Goal: Transaction & Acquisition: Purchase product/service

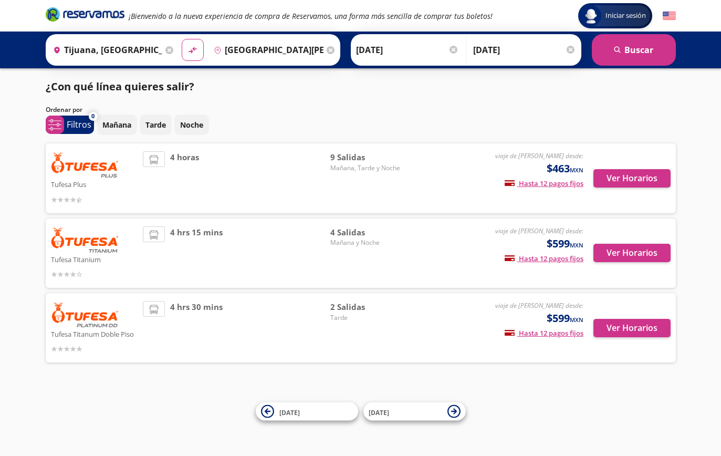
scroll to position [8, 0]
click at [415, 252] on div "viaje de ida desde: $599 MXN Hasta 12 pagos fijos Pagos fijos en compras mayore…" at bounding box center [496, 253] width 174 height 54
click at [622, 248] on button "Ver Horarios" at bounding box center [631, 253] width 77 height 18
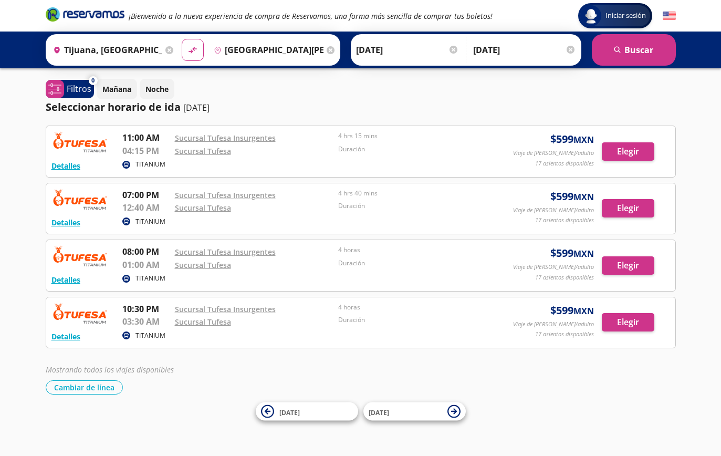
click at [65, 384] on button "Cambiar de línea" at bounding box center [84, 387] width 77 height 14
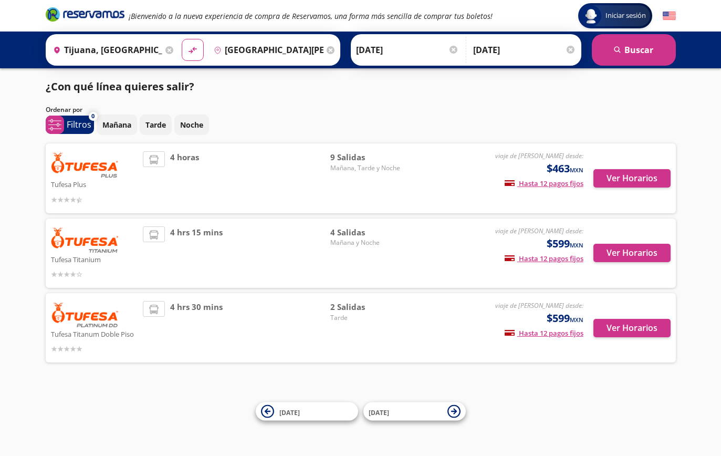
click at [646, 178] on button "Ver Horarios" at bounding box center [631, 178] width 77 height 18
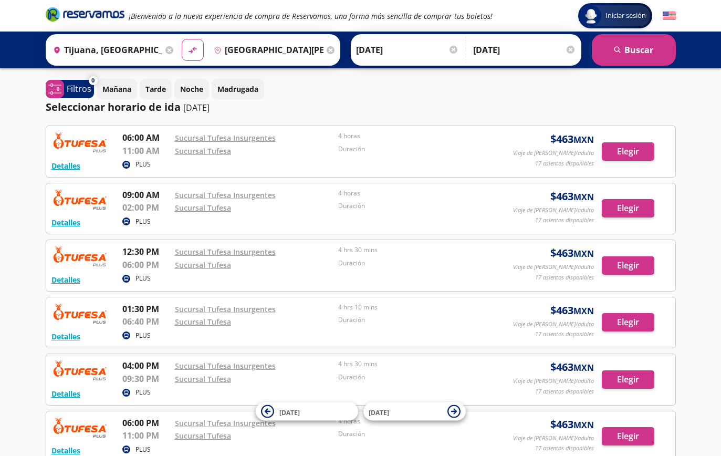
click at [74, 225] on button "Detalles" at bounding box center [65, 222] width 29 height 11
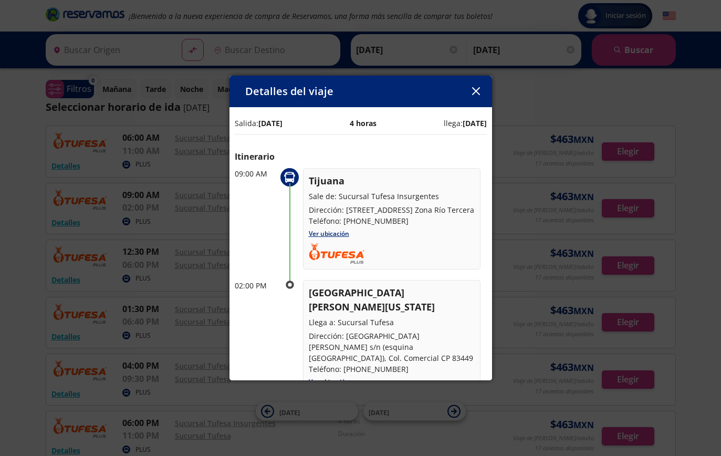
type input "Tijuana, Baja California"
type input "San Luis Río Colorado, Sonora"
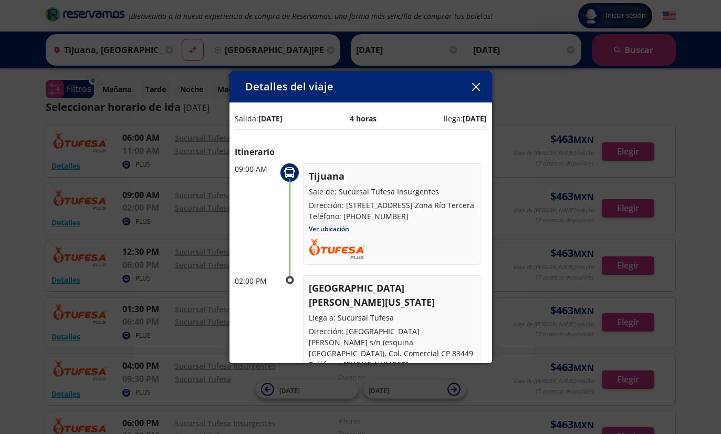
click at [472, 80] on button "button" at bounding box center [476, 87] width 16 height 16
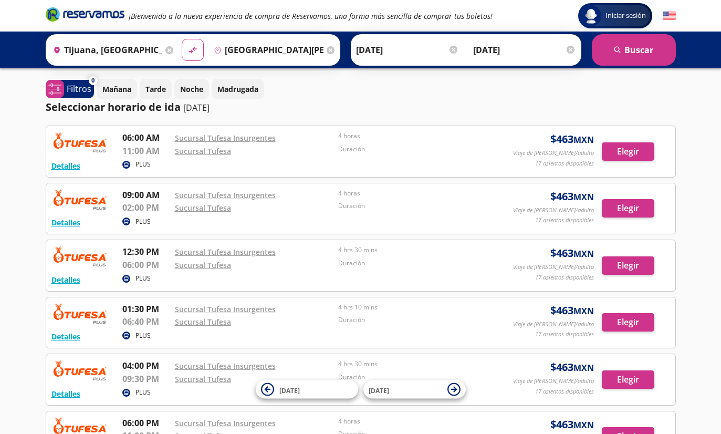
click at [617, 207] on button "Elegir" at bounding box center [628, 208] width 52 height 18
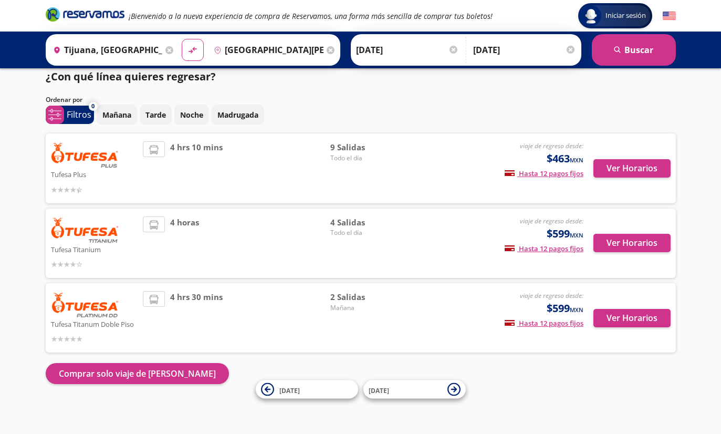
scroll to position [10, 0]
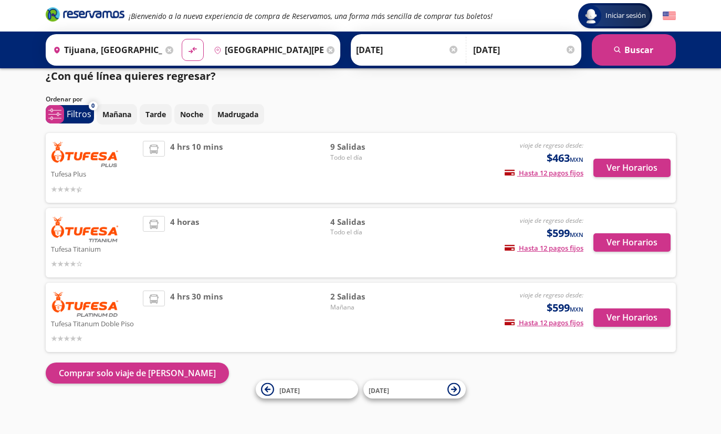
click at [635, 173] on button "Ver Horarios" at bounding box center [631, 168] width 77 height 18
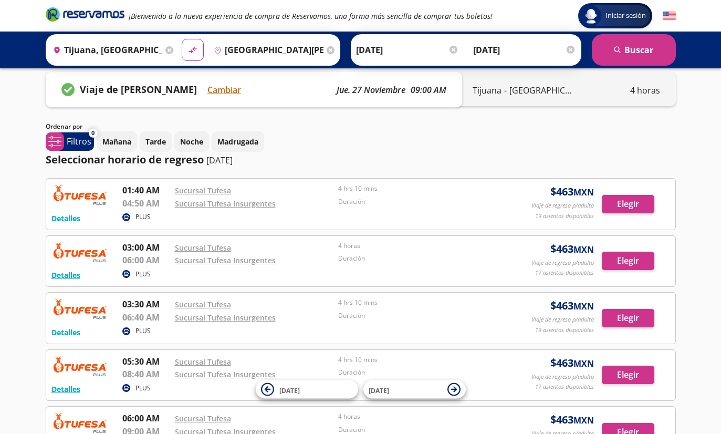
scroll to position [13, 0]
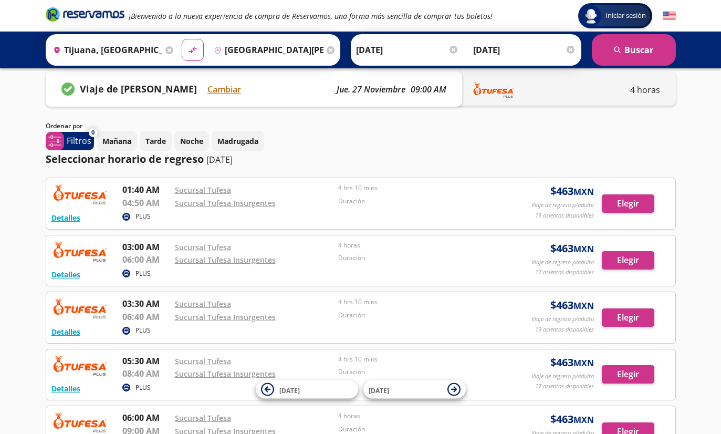
click at [697, 2] on header "Group 9 Created with Sketch. Iniciar sesión Iniciar sesión ¡Bienvenido a la nue…" at bounding box center [360, 15] width 721 height 31
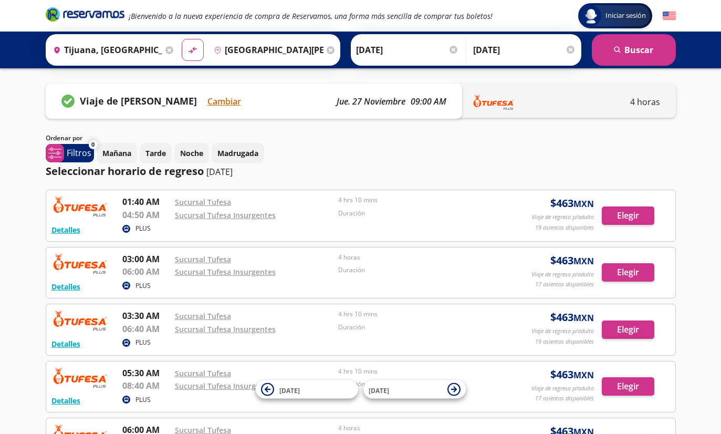
scroll to position [0, 0]
click at [516, 46] on input "29-Nov-25" at bounding box center [524, 50] width 103 height 26
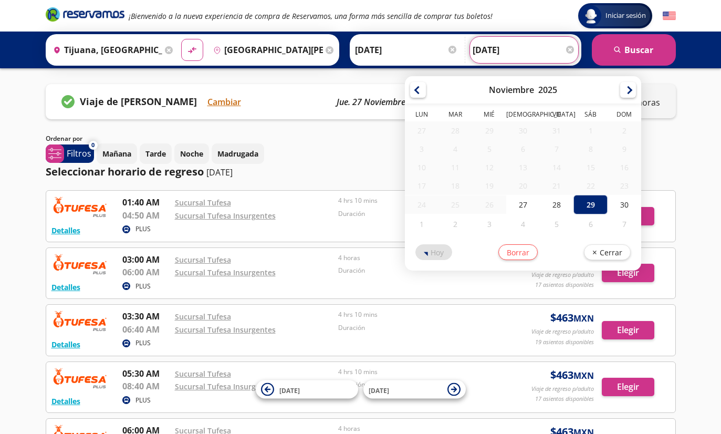
click at [641, 206] on div "30" at bounding box center [624, 204] width 34 height 19
type input "[DATE]"
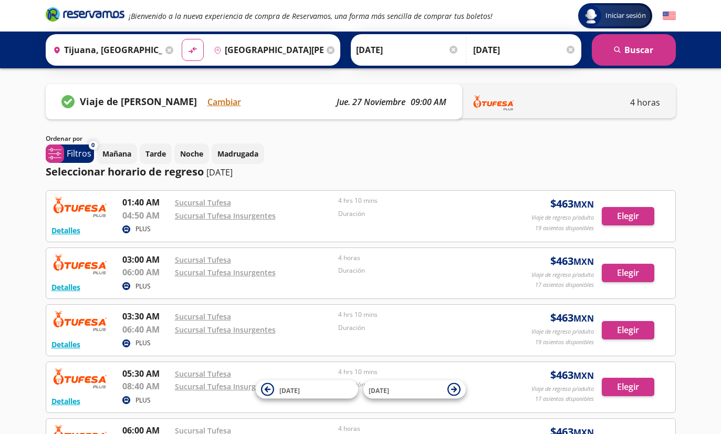
click at [621, 58] on button "search Buscar" at bounding box center [634, 49] width 84 height 31
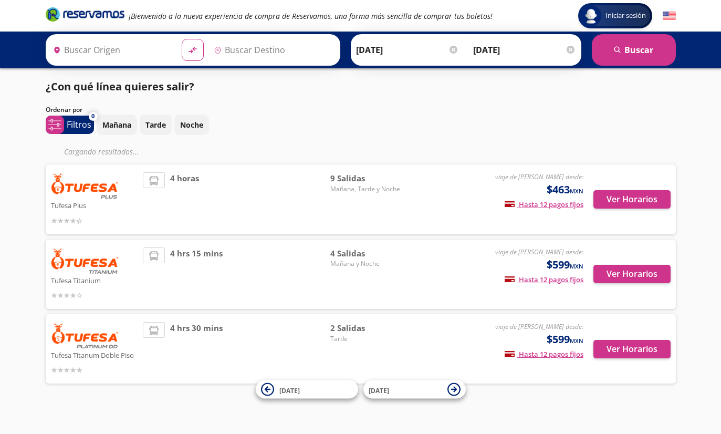
type input "Tijuana, Baja California"
type input "San Luis Río Colorado, Sonora"
click at [643, 197] on button "Ver Horarios" at bounding box center [631, 199] width 77 height 18
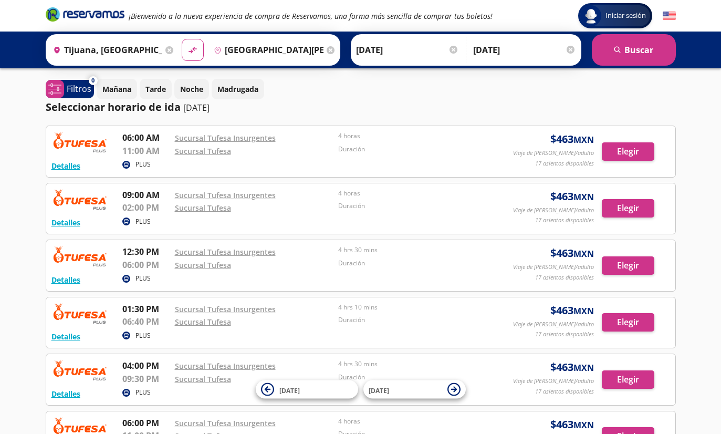
click at [638, 208] on button "Elegir" at bounding box center [628, 208] width 52 height 18
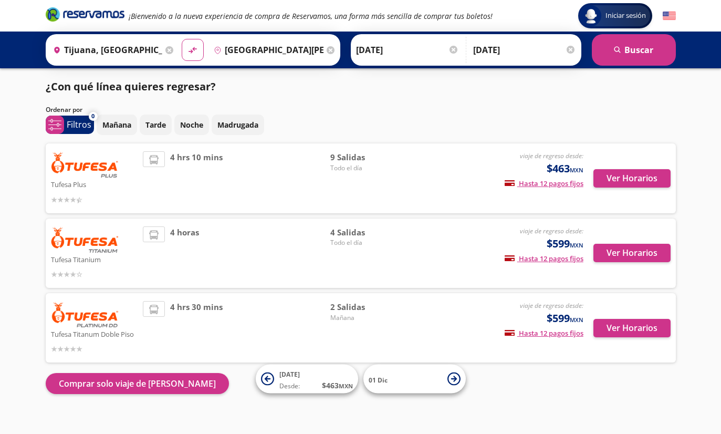
click at [638, 181] on button "Ver Horarios" at bounding box center [631, 178] width 77 height 18
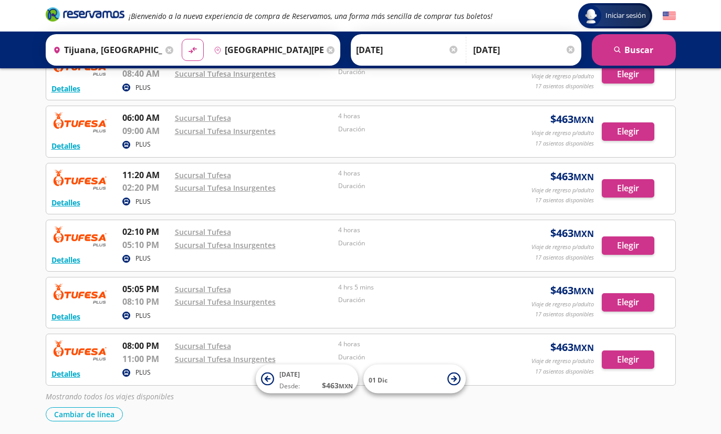
scroll to position [312, 0]
click at [61, 407] on button "Cambiar de línea" at bounding box center [84, 414] width 77 height 14
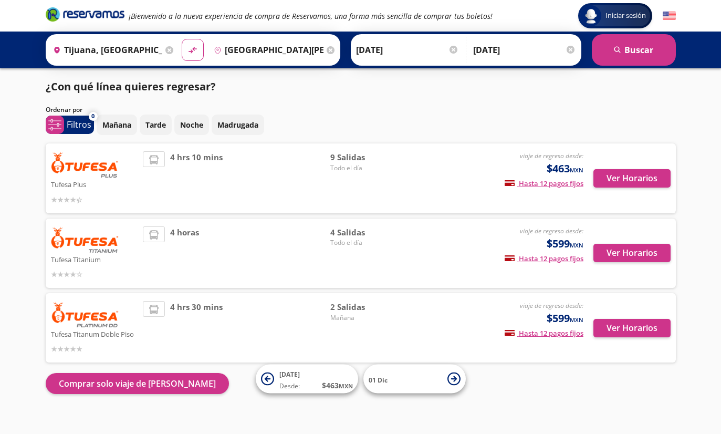
click at [632, 257] on button "Ver Horarios" at bounding box center [631, 253] width 77 height 18
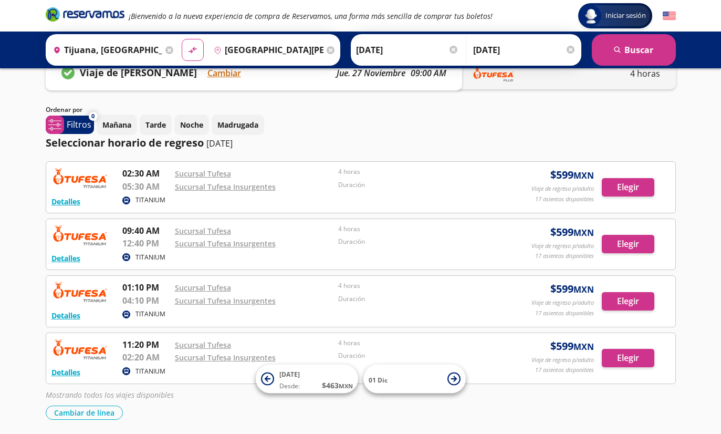
scroll to position [28, 0]
click at [82, 416] on button "Cambiar de línea" at bounding box center [84, 413] width 77 height 14
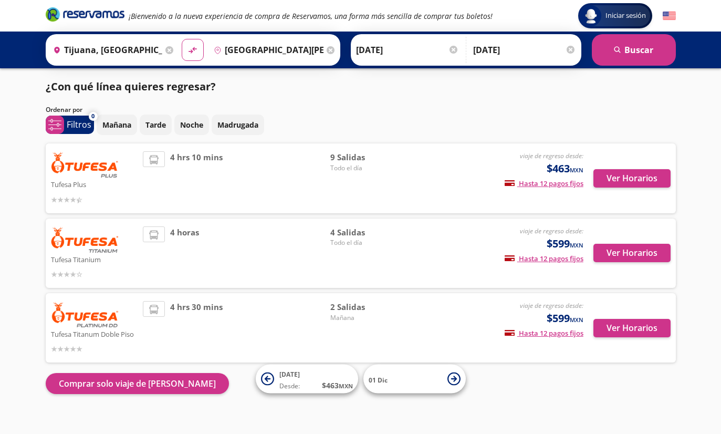
click at [626, 180] on button "Ver Horarios" at bounding box center [631, 178] width 77 height 18
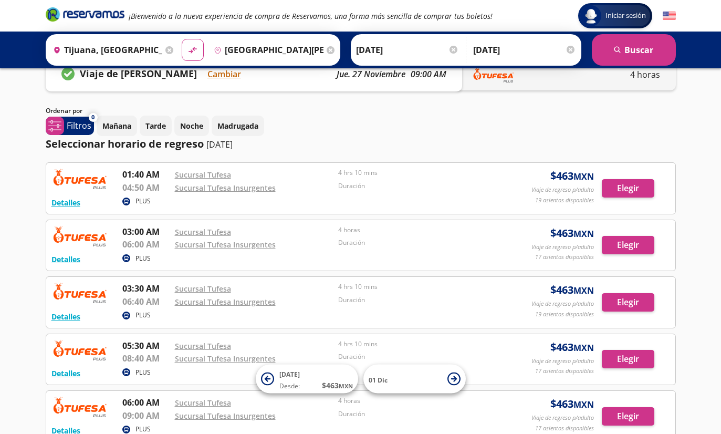
scroll to position [30, 0]
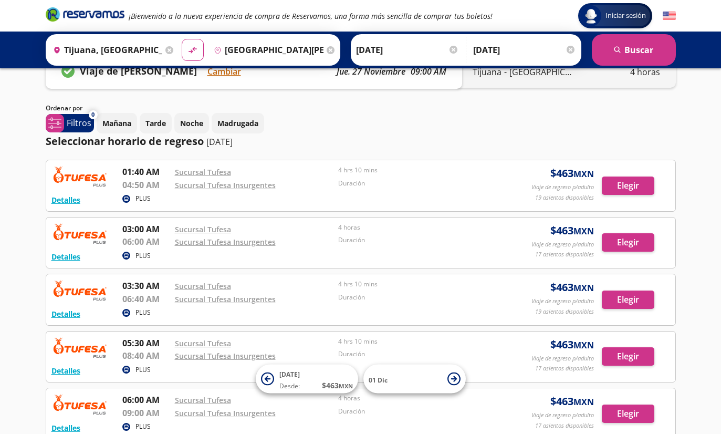
click at [623, 186] on button "Elegir" at bounding box center [628, 185] width 52 height 18
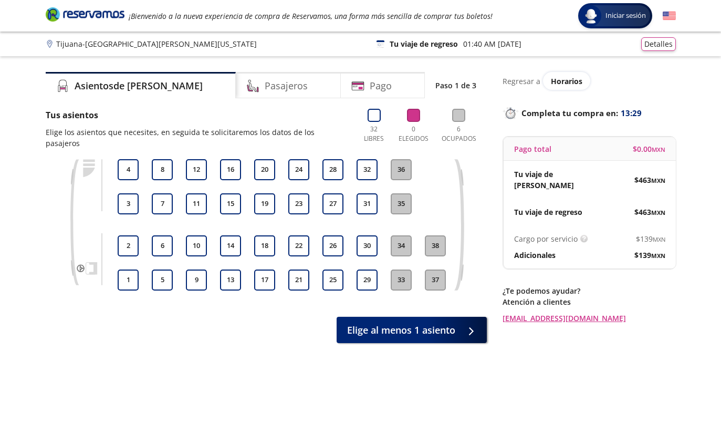
click at [261, 269] on button "17" at bounding box center [264, 279] width 21 height 21
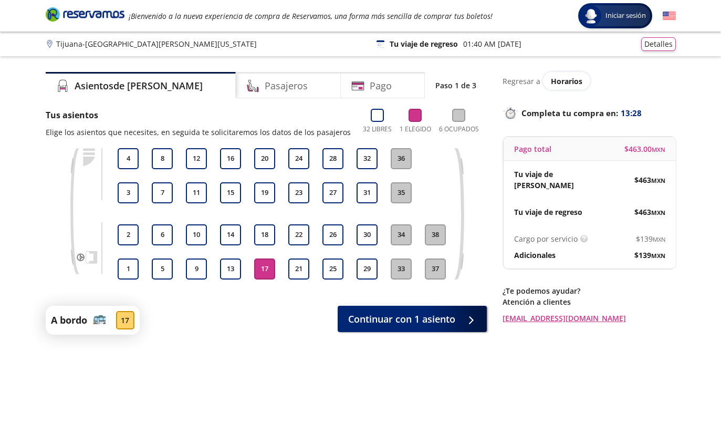
click at [265, 233] on button "18" at bounding box center [264, 234] width 21 height 21
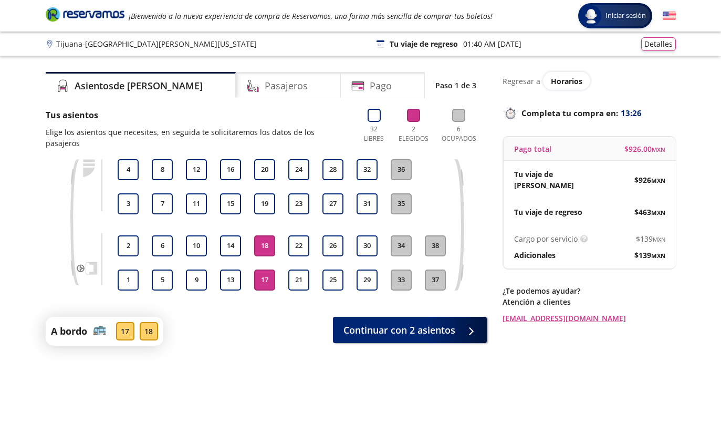
click at [445, 323] on span "Continuar con 2 asientos" at bounding box center [399, 330] width 112 height 14
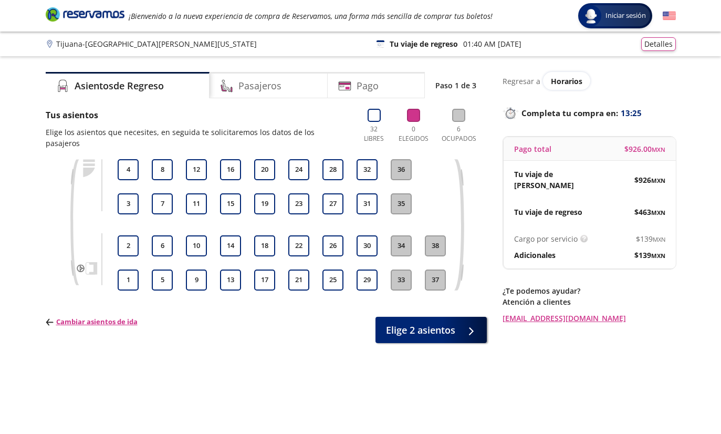
click at [263, 269] on button "17" at bounding box center [264, 279] width 21 height 21
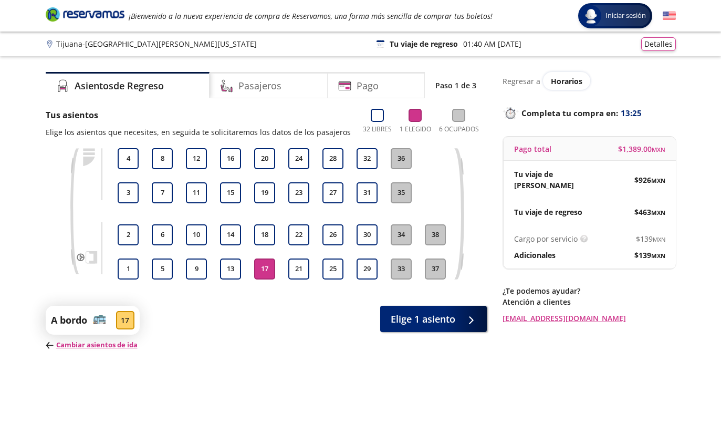
click at [263, 244] on button "18" at bounding box center [264, 234] width 21 height 21
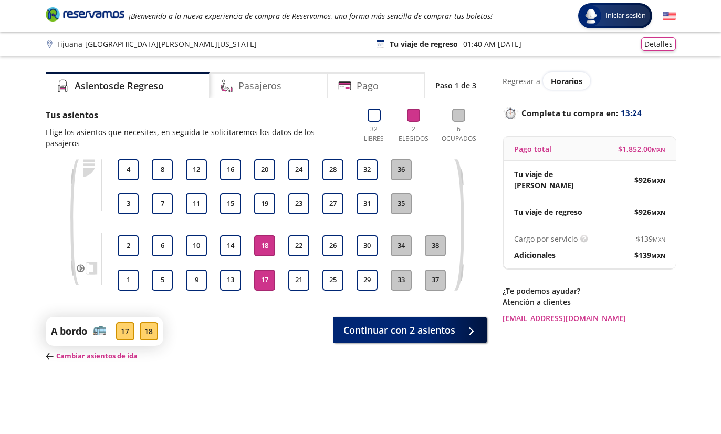
click at [433, 324] on span "Continuar con 2 asientos" at bounding box center [399, 330] width 112 height 14
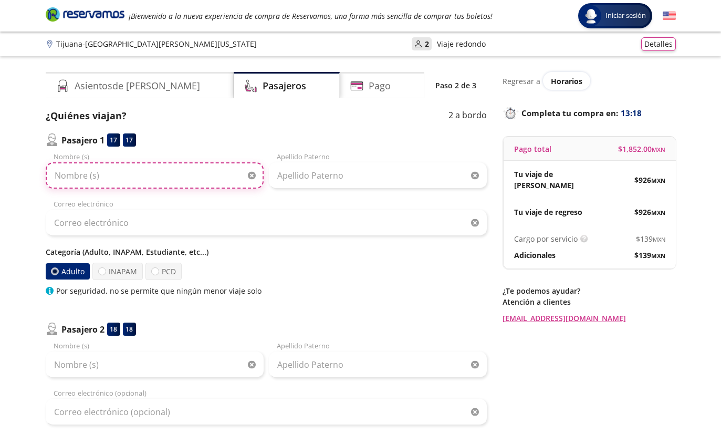
click at [177, 178] on input "Nombre (s)" at bounding box center [155, 175] width 218 height 26
type input "A"
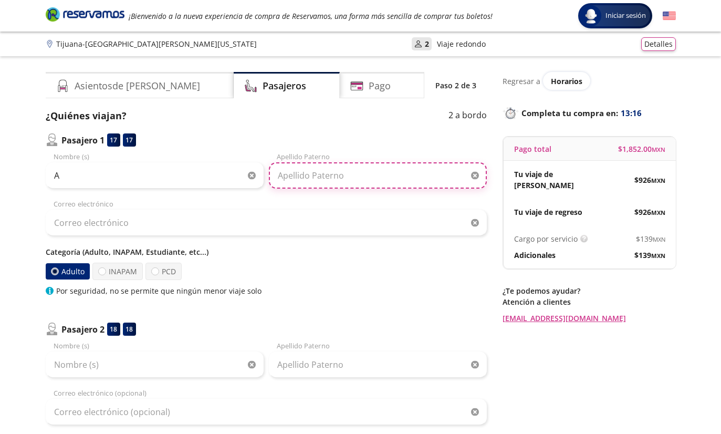
click at [351, 174] on input "Apellido Paterno" at bounding box center [378, 175] width 218 height 26
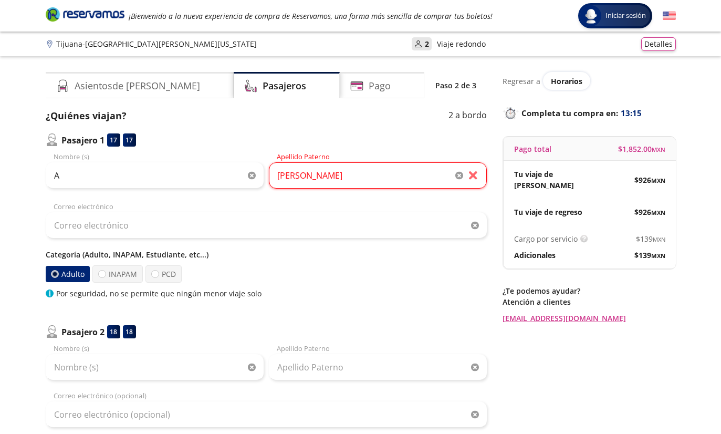
type input "Martinez"
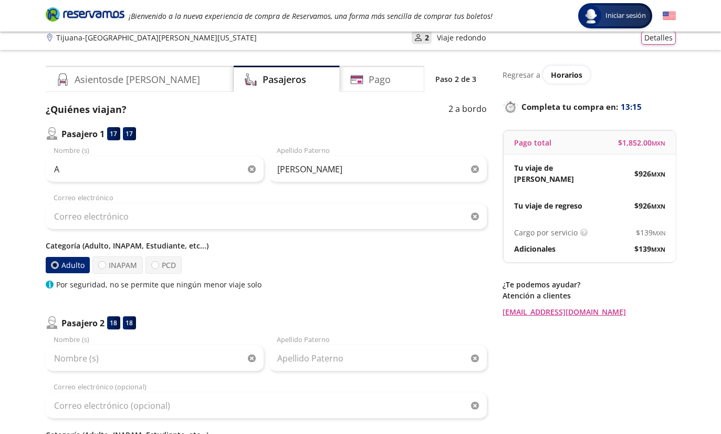
scroll to position [7, 0]
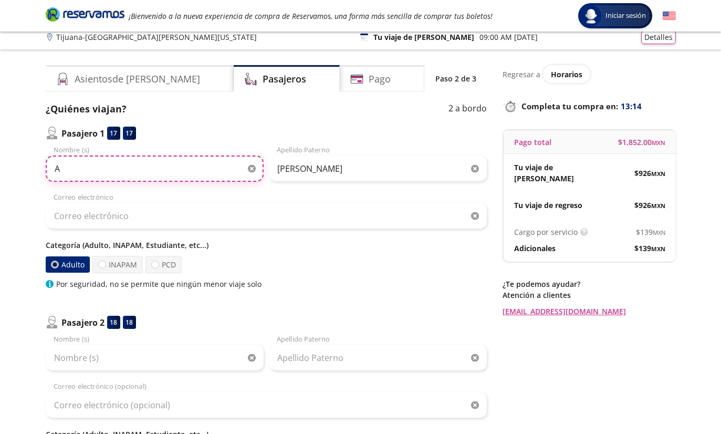
click at [65, 172] on input "A" at bounding box center [155, 168] width 218 height 26
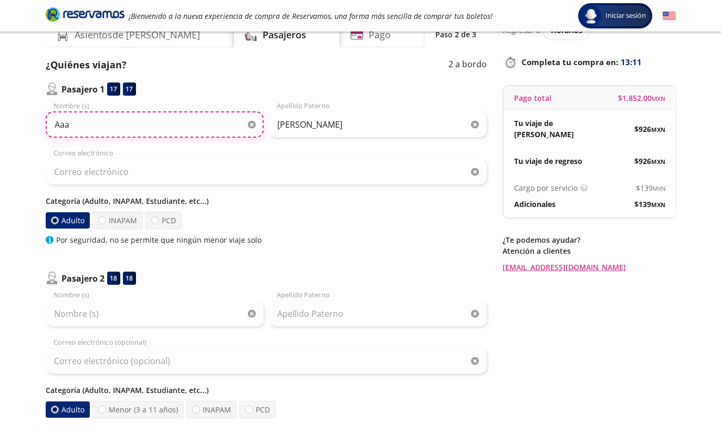
scroll to position [57, 0]
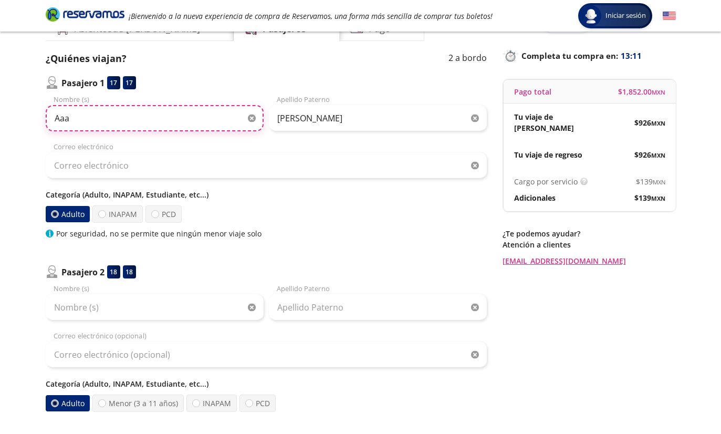
type input "Aaa"
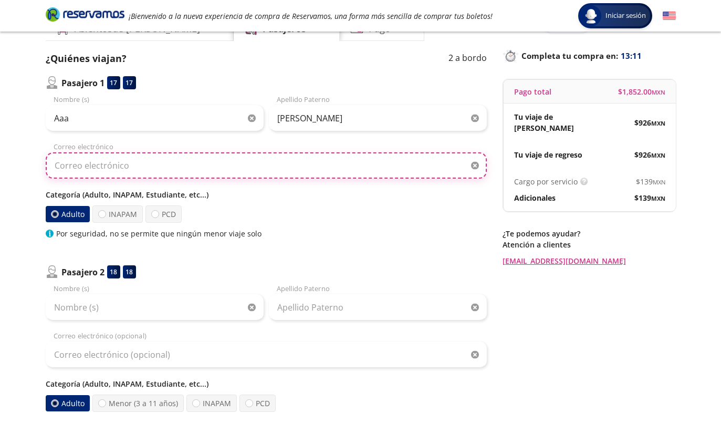
click at [317, 170] on input "Correo electrónico" at bounding box center [266, 165] width 441 height 26
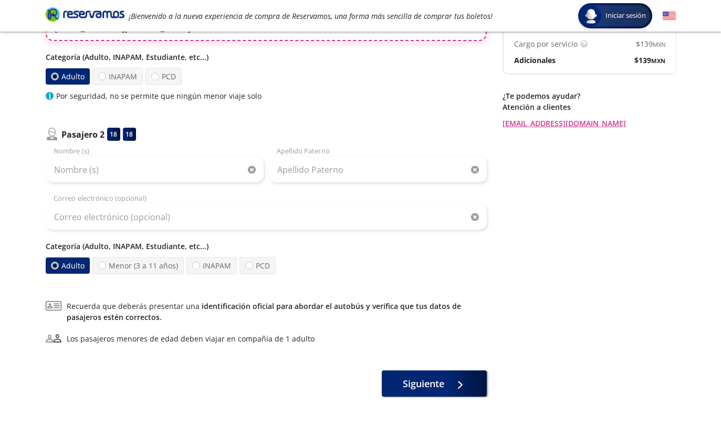
scroll to position [188, 0]
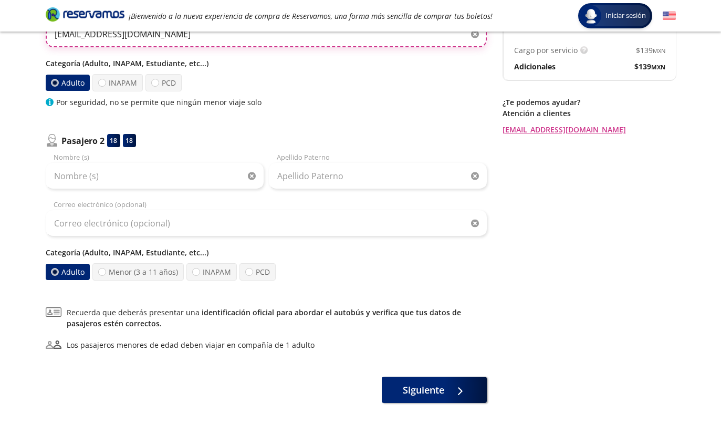
type input "Hola@gmail.com"
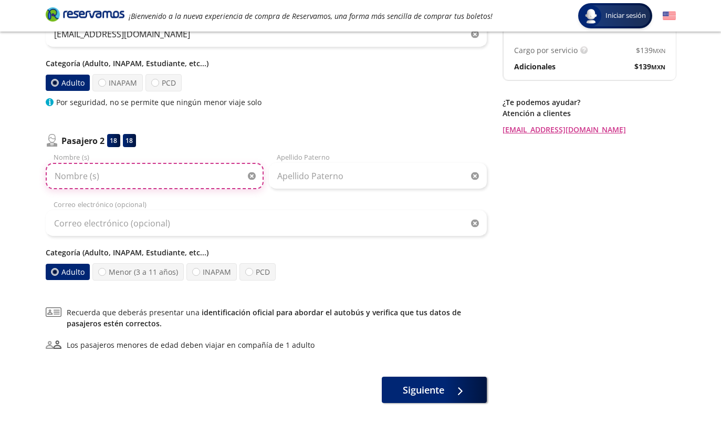
click at [64, 178] on input "Nombre (s)" at bounding box center [155, 176] width 218 height 26
type input "Aas"
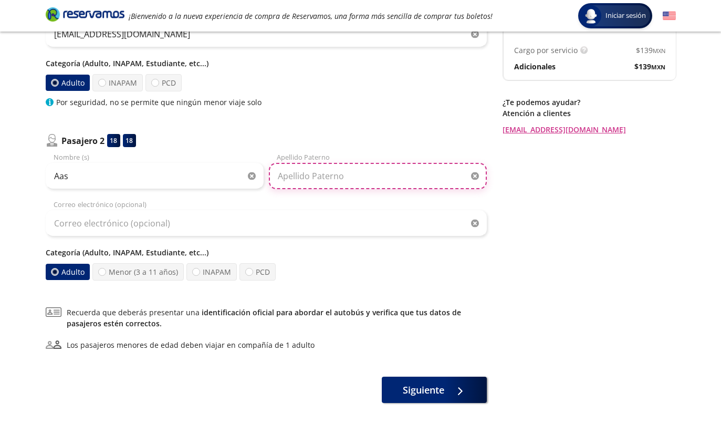
click at [343, 182] on input "Apellido Paterno" at bounding box center [378, 176] width 218 height 26
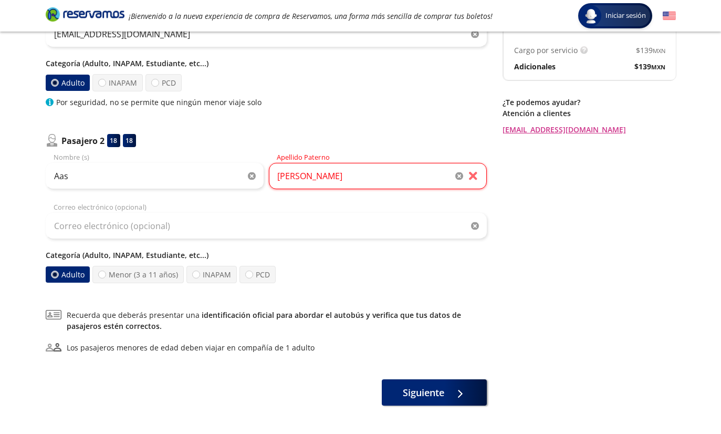
type input "Martinez"
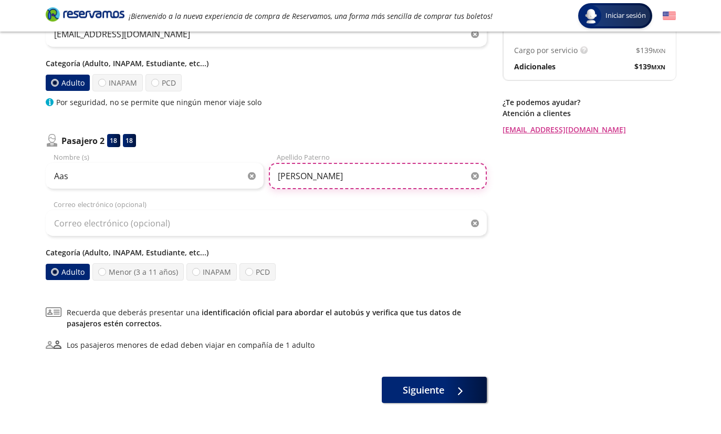
click at [413, 180] on input "Martinez" at bounding box center [378, 176] width 218 height 26
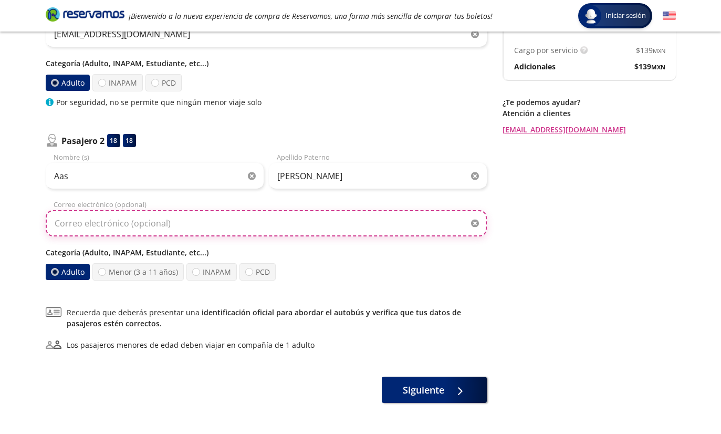
click at [348, 236] on input "Correo electrónico (opcional)" at bounding box center [266, 223] width 441 height 26
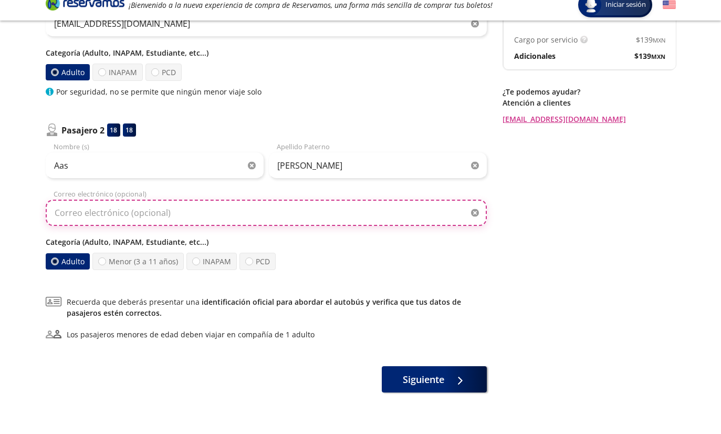
scroll to position [188, 0]
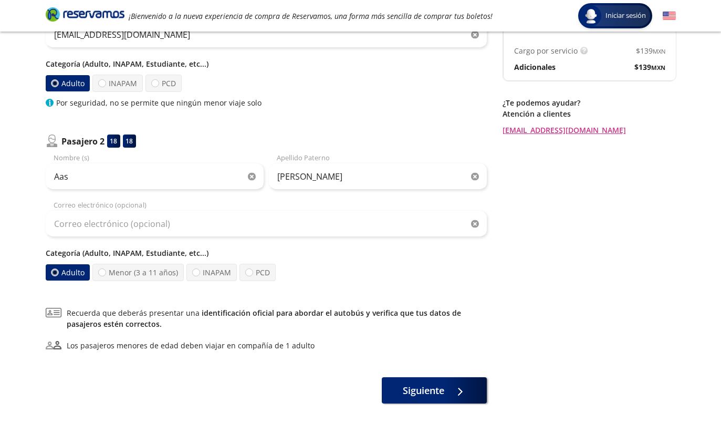
click at [613, 241] on div "Regresar a Horarios Completa tu compra en : 12:50 Pago total $ 1,852.00 MXN Tu …" at bounding box center [588, 143] width 173 height 519
click at [427, 396] on span "Siguiente" at bounding box center [423, 390] width 41 height 14
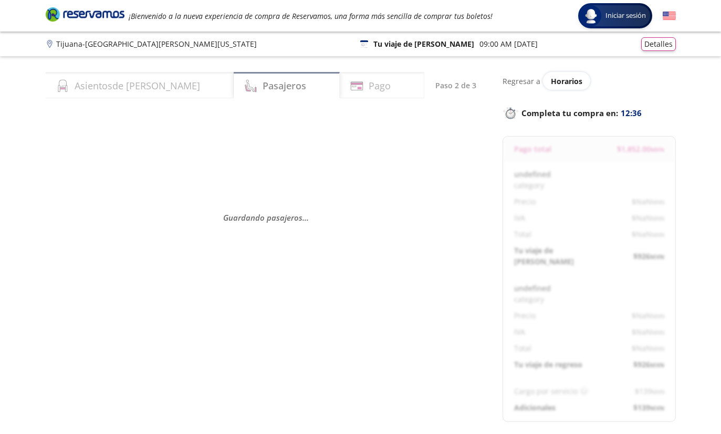
select select "MX"
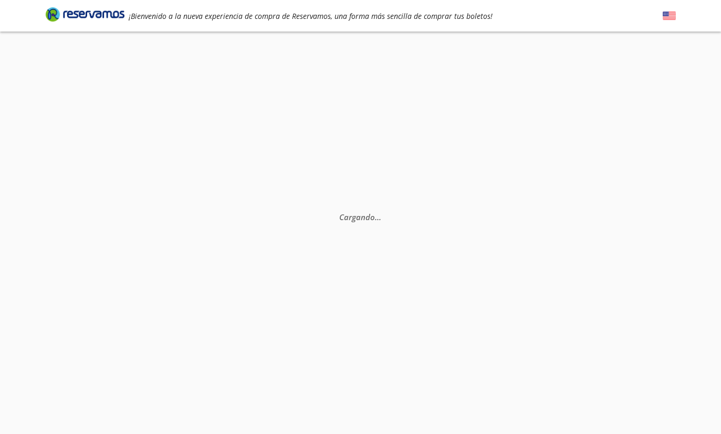
select select "MX"
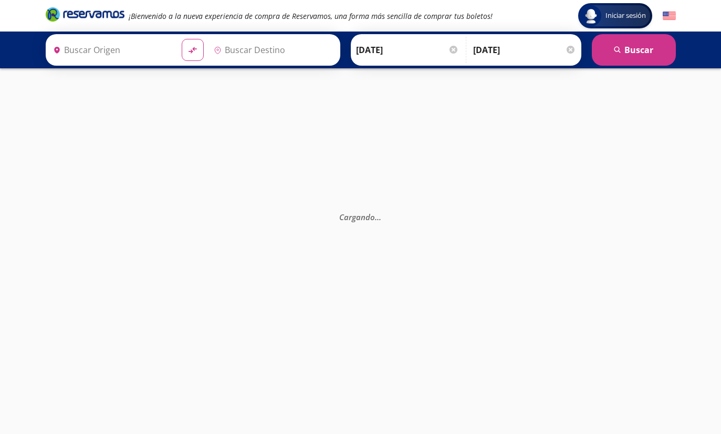
type input "Sucursal Tufesa, [GEOGRAPHIC_DATA]"
